Goal: Transaction & Acquisition: Subscribe to service/newsletter

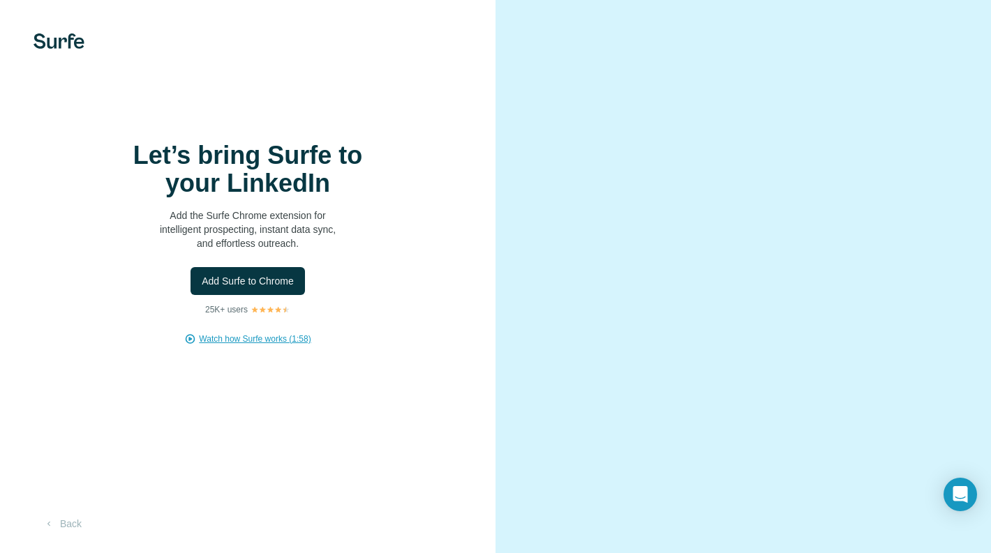
click at [245, 335] on span "Watch how Surfe works (1:58)" at bounding box center [255, 339] width 112 height 13
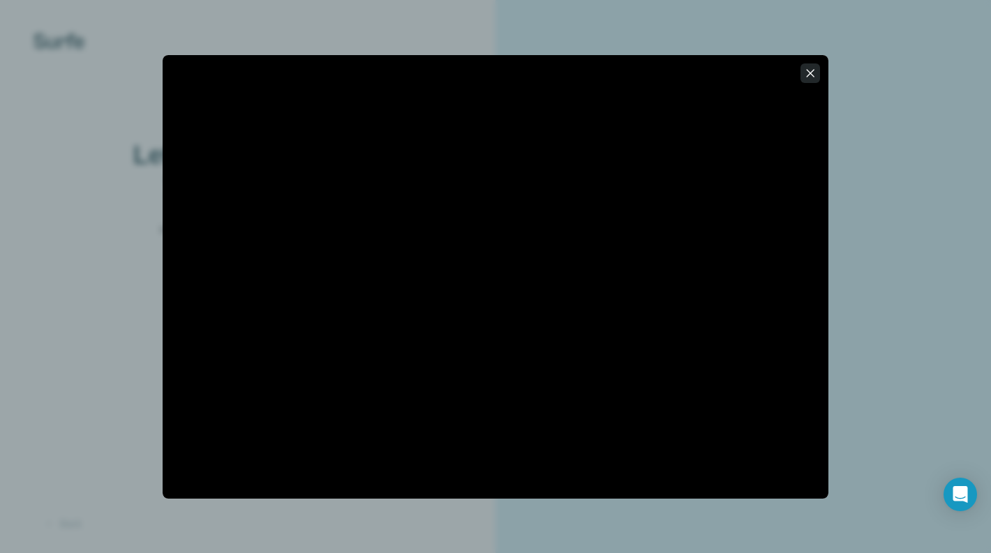
click at [811, 76] on icon "button" at bounding box center [810, 73] width 14 height 14
